Goal: Complete application form

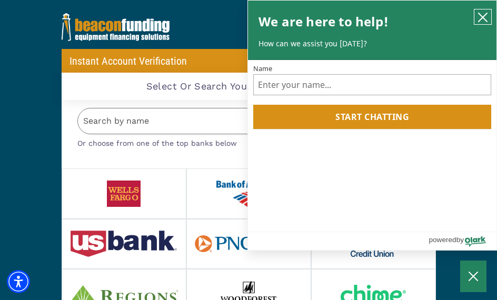
click at [480, 17] on icon "close chatbox" at bounding box center [482, 17] width 11 height 11
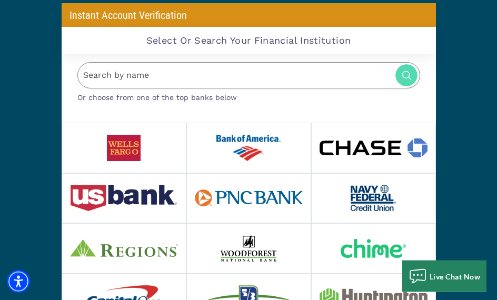
scroll to position [46, 0]
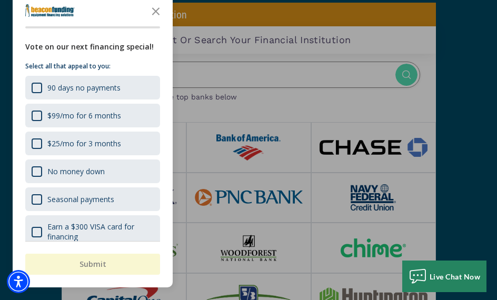
click at [152, 21] on icon "Close the survey" at bounding box center [155, 10] width 21 height 21
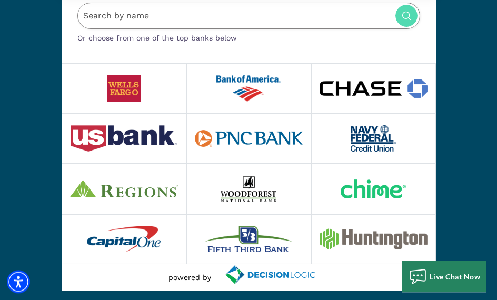
scroll to position [105, 0]
click at [377, 90] on img at bounding box center [374, 88] width 108 height 19
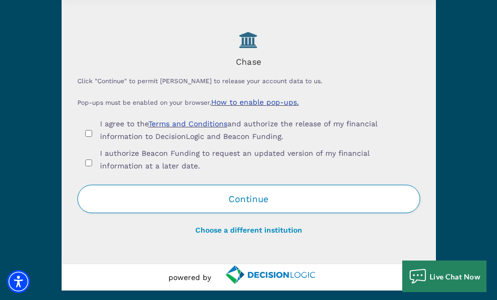
click at [83, 140] on div "I agree to the Terms and Conditions and authorize the release of my financial i…" at bounding box center [248, 131] width 343 height 29
click at [87, 139] on div "I agree to the Terms and Conditions and authorize the release of my financial i…" at bounding box center [248, 131] width 327 height 29
click at [87, 165] on input "I authorize Beacon Funding to request an updated version of my financial inform…" at bounding box center [88, 163] width 7 height 7
checkbox input "true"
click at [87, 136] on input "I agree to the Terms and Conditions and authorize the release of my financial i…" at bounding box center [88, 133] width 7 height 7
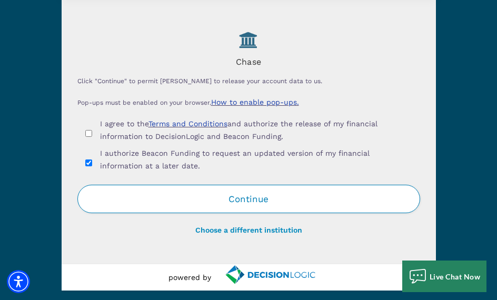
checkbox input "true"
click at [312, 190] on button "Continue" at bounding box center [248, 199] width 343 height 28
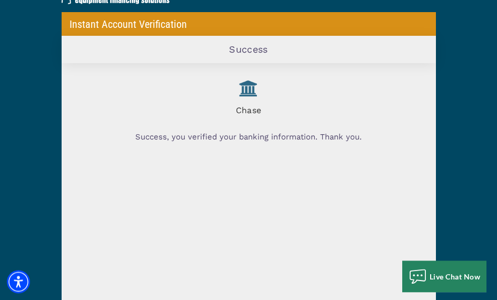
scroll to position [0, 0]
